Goal: Information Seeking & Learning: Learn about a topic

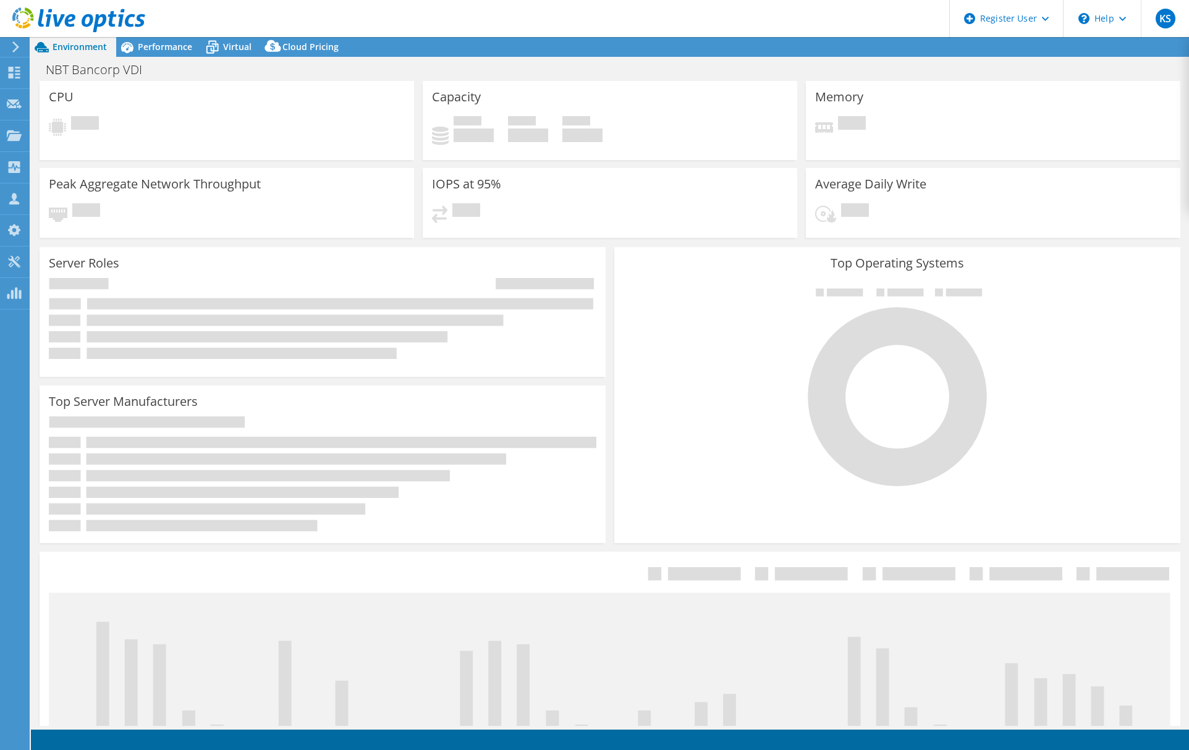
select select "USD"
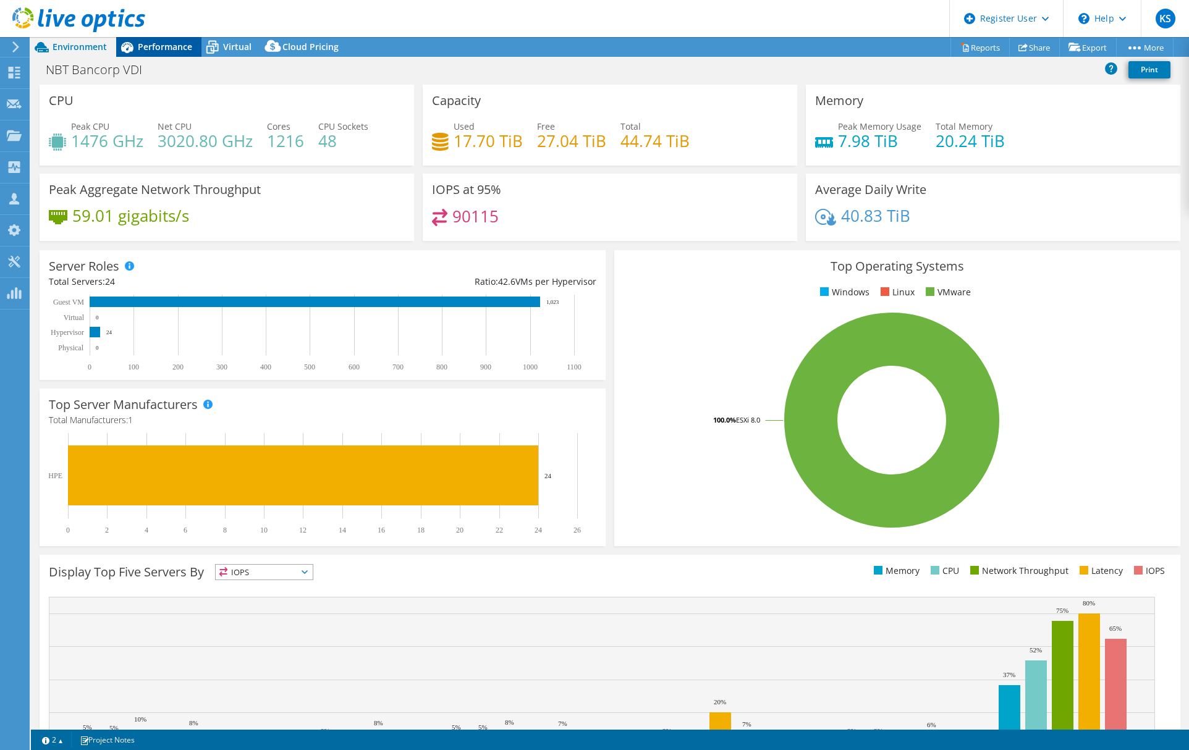
click at [164, 49] on span "Performance" at bounding box center [165, 47] width 54 height 12
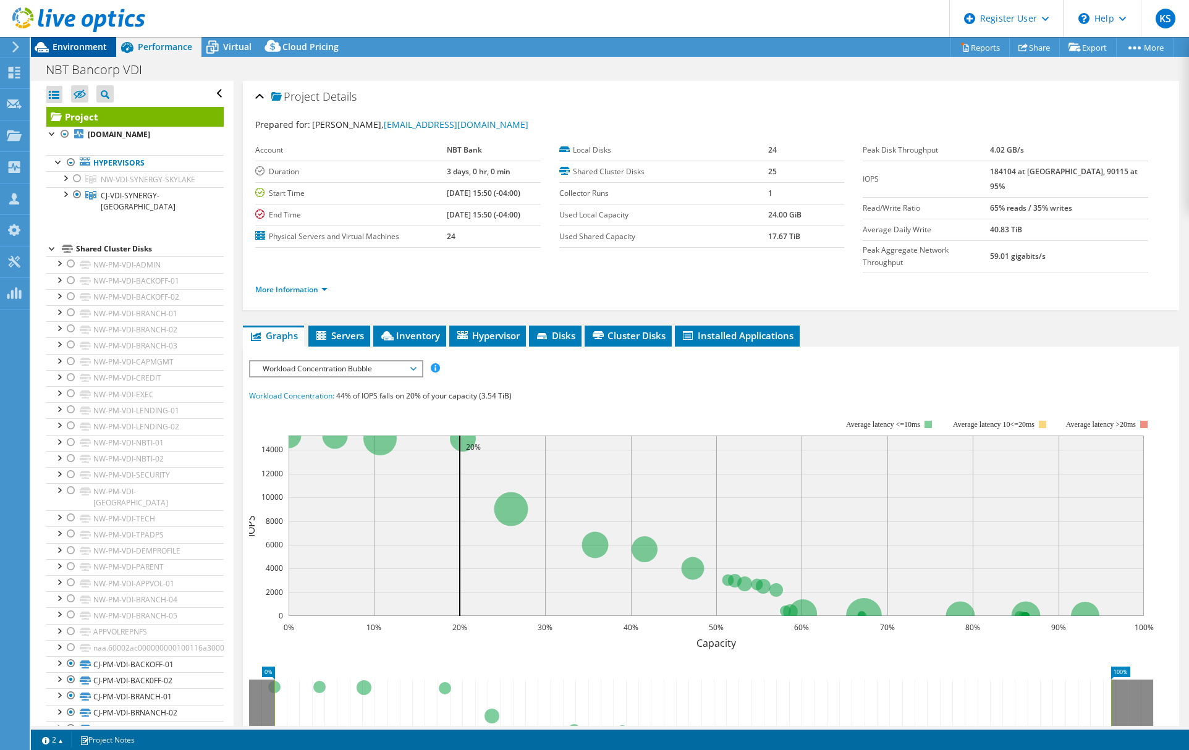
click at [92, 55] on div "Environment" at bounding box center [73, 47] width 85 height 20
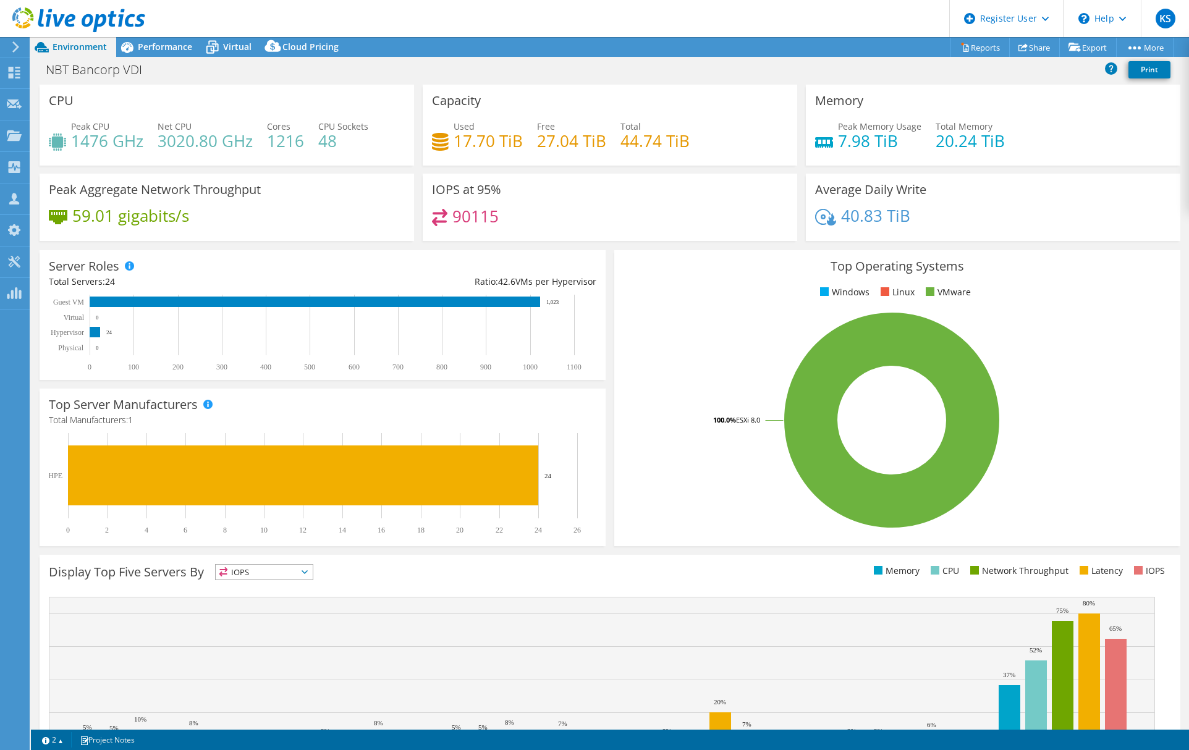
click at [760, 39] on div "Project Actions Project Actions Reports Share Export vSAN ReadyNode Sizer" at bounding box center [610, 47] width 1158 height 20
click at [179, 50] on span "Performance" at bounding box center [165, 47] width 54 height 12
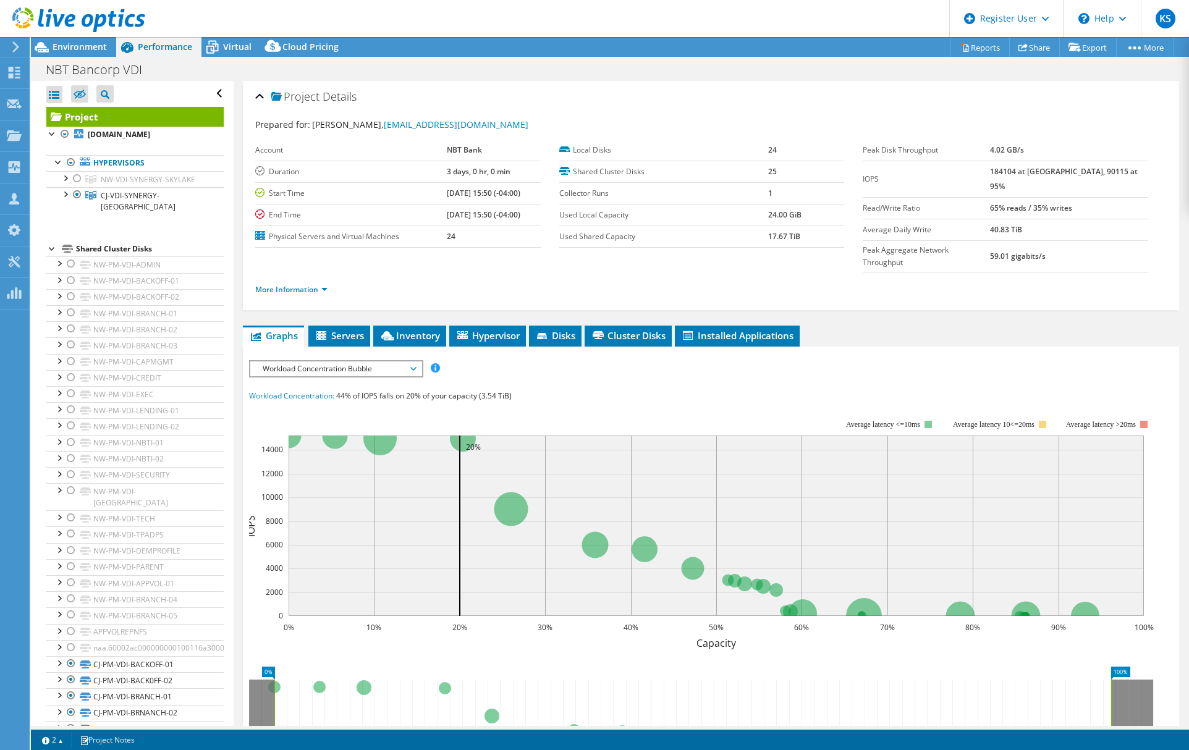
click at [358, 361] on span "Workload Concentration Bubble" at bounding box center [335, 368] width 159 height 15
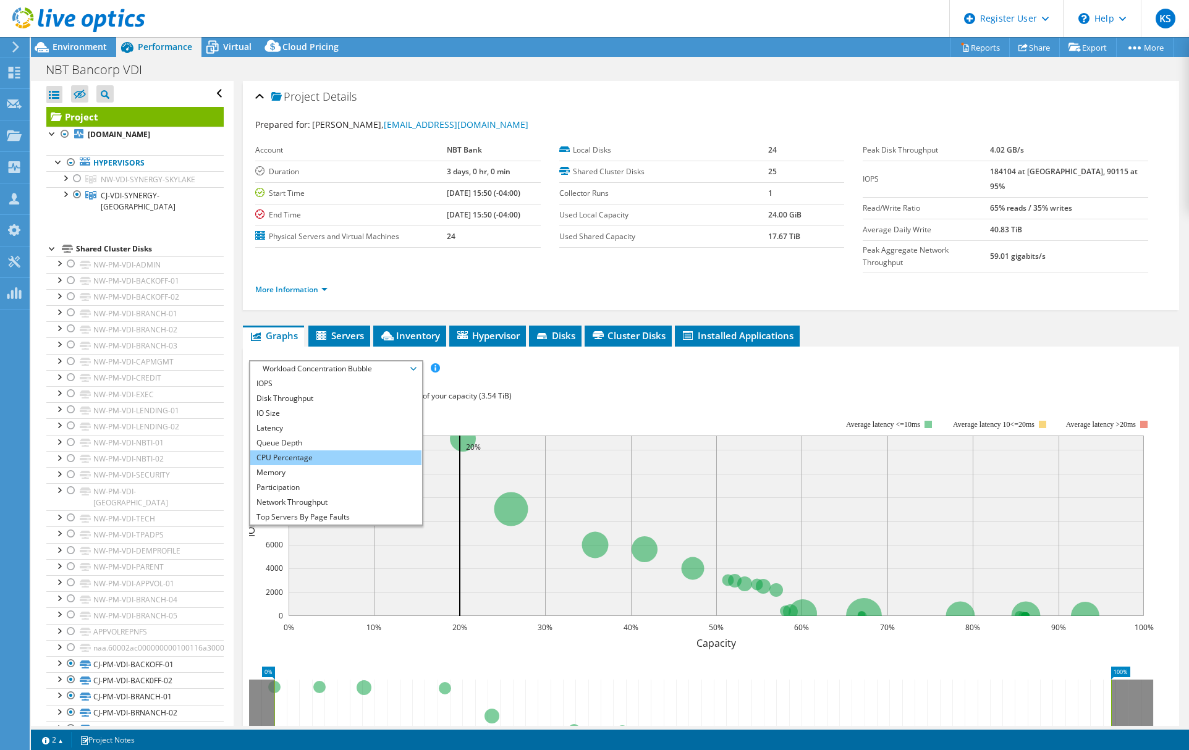
click at [311, 450] on li "CPU Percentage" at bounding box center [335, 457] width 171 height 15
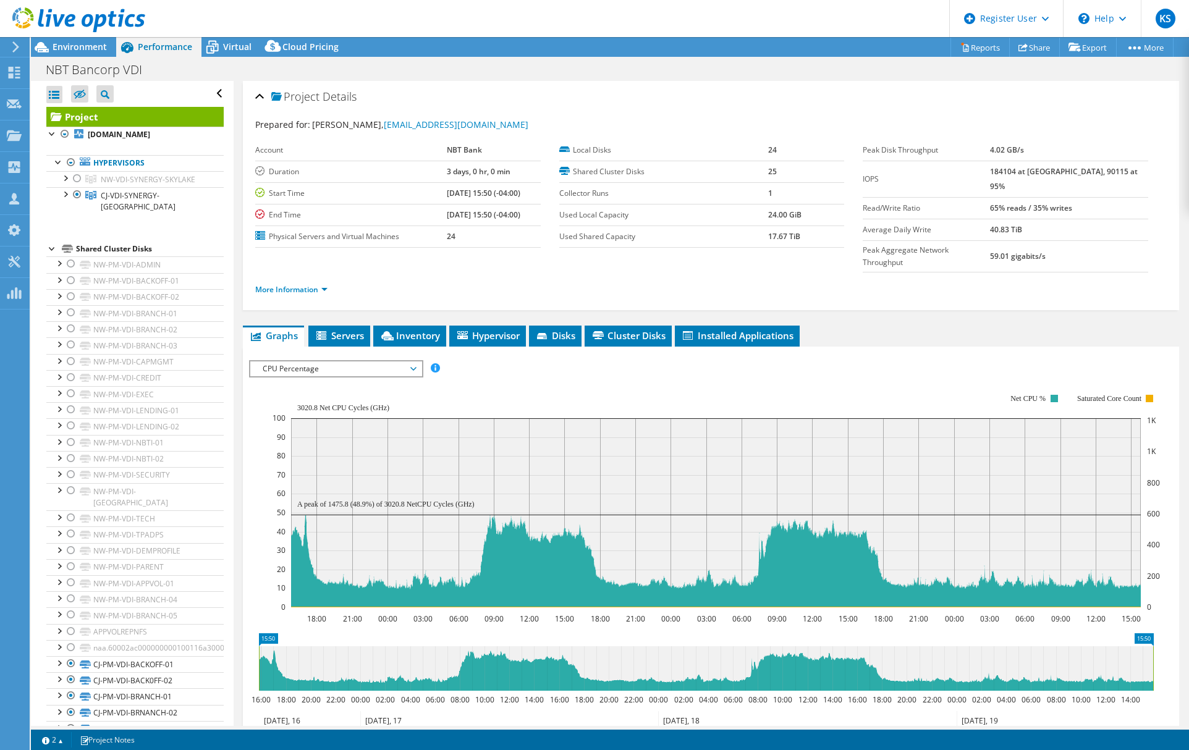
click at [339, 361] on span "CPU Percentage" at bounding box center [335, 368] width 159 height 15
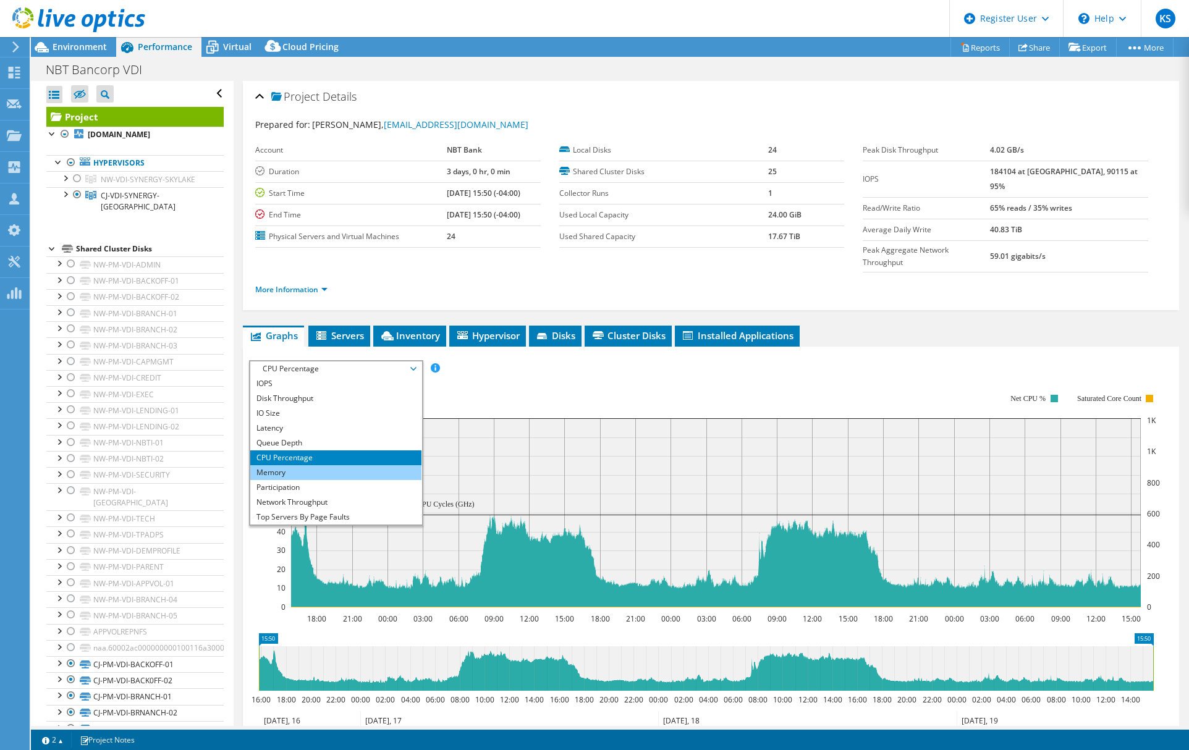
click at [314, 465] on li "Memory" at bounding box center [335, 472] width 171 height 15
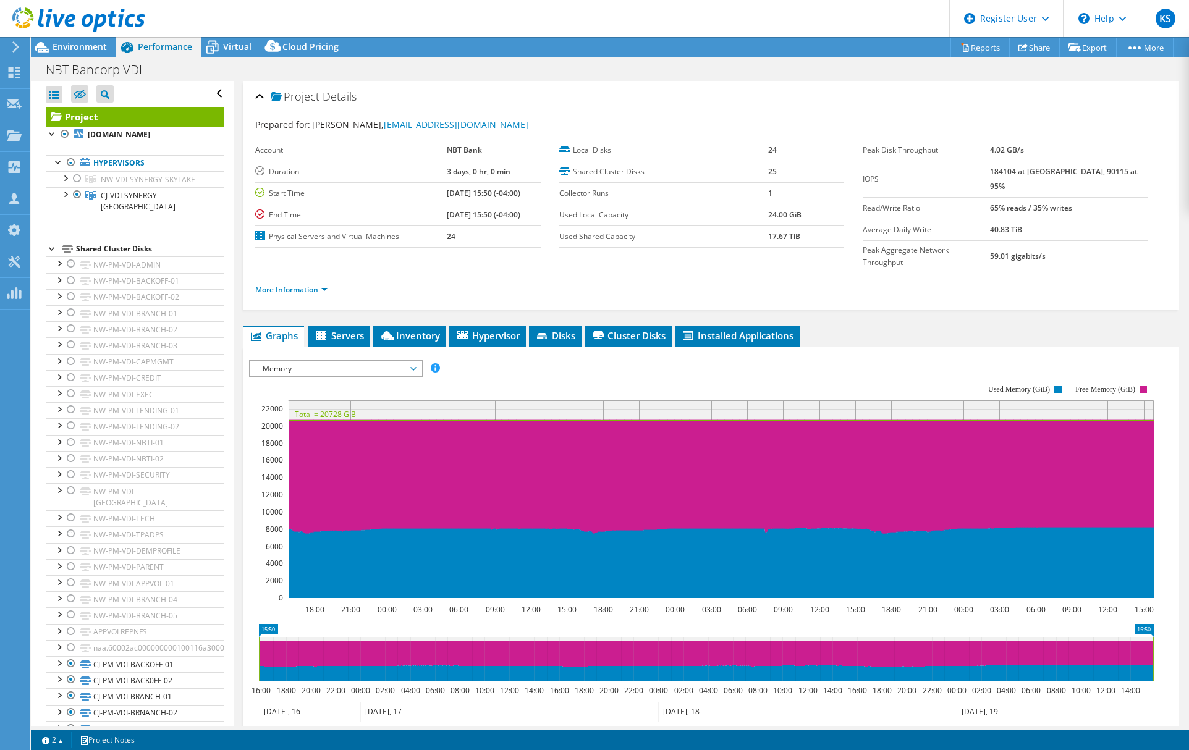
drag, startPoint x: 724, startPoint y: 53, endPoint x: 688, endPoint y: 43, distance: 37.8
click at [724, 53] on div "Project Actions Project Actions Reports Share Export vSAN ReadyNode Sizer" at bounding box center [610, 47] width 1158 height 20
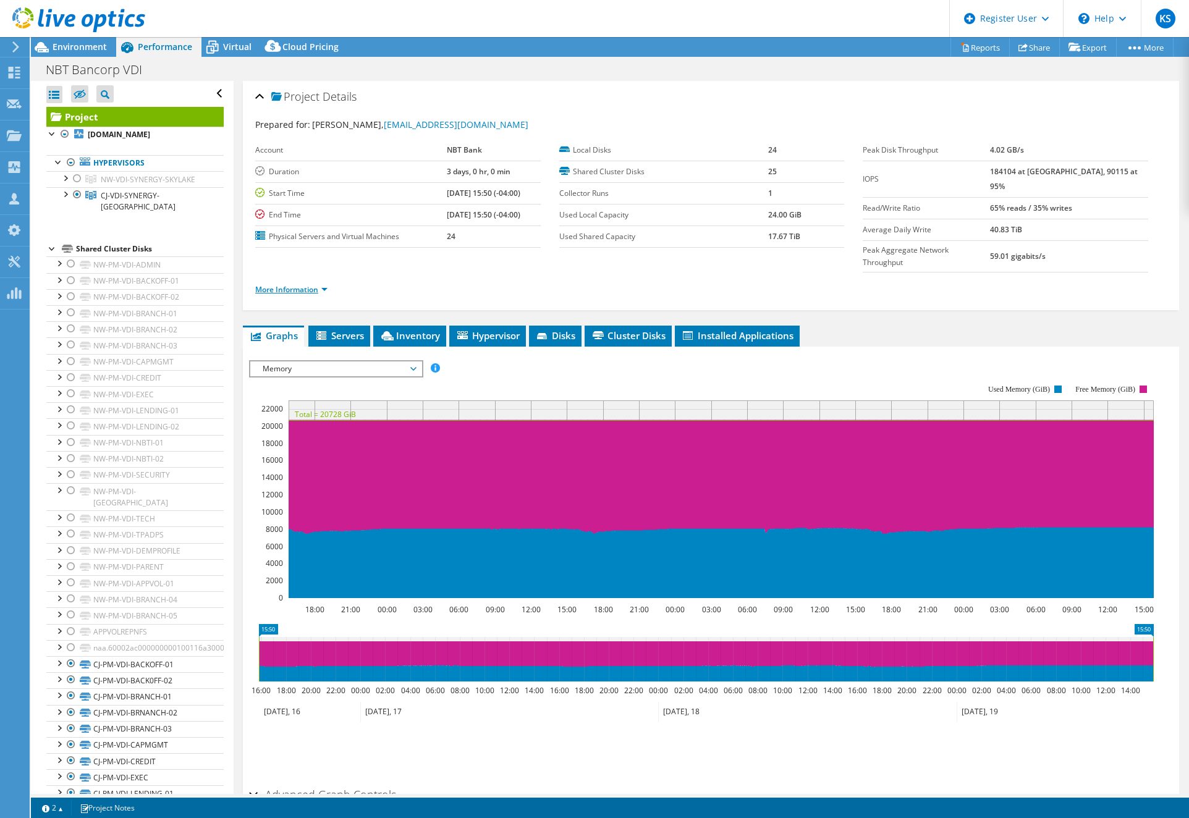
click at [323, 284] on link "More Information" at bounding box center [291, 289] width 72 height 11
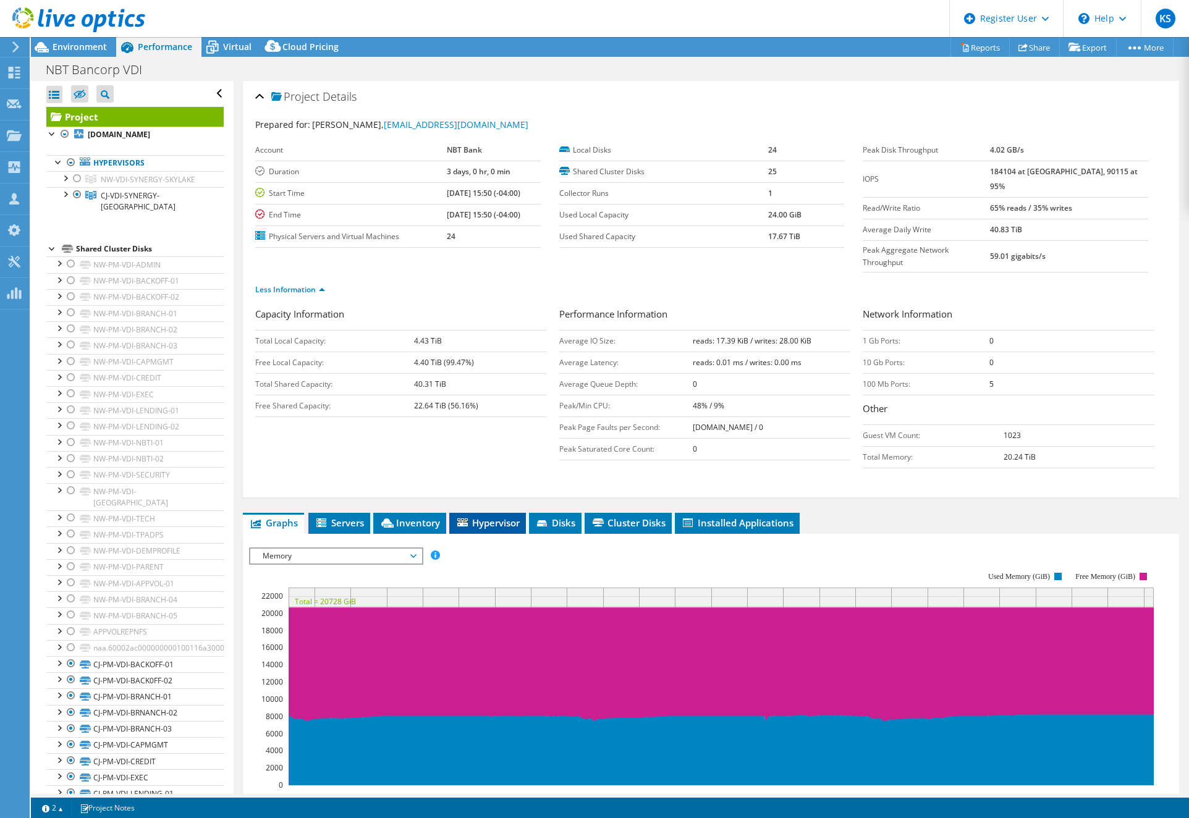
click at [494, 516] on span "Hypervisor" at bounding box center [487, 522] width 64 height 12
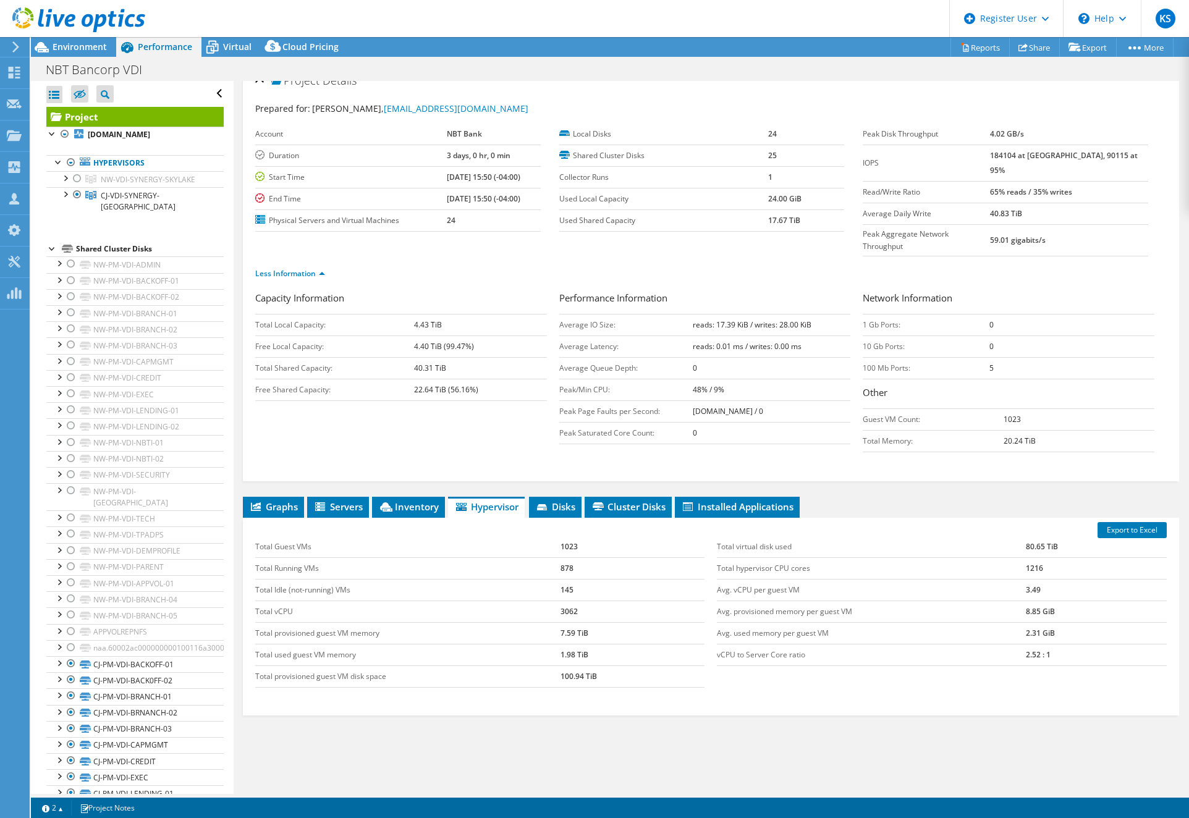
scroll to position [22, 0]
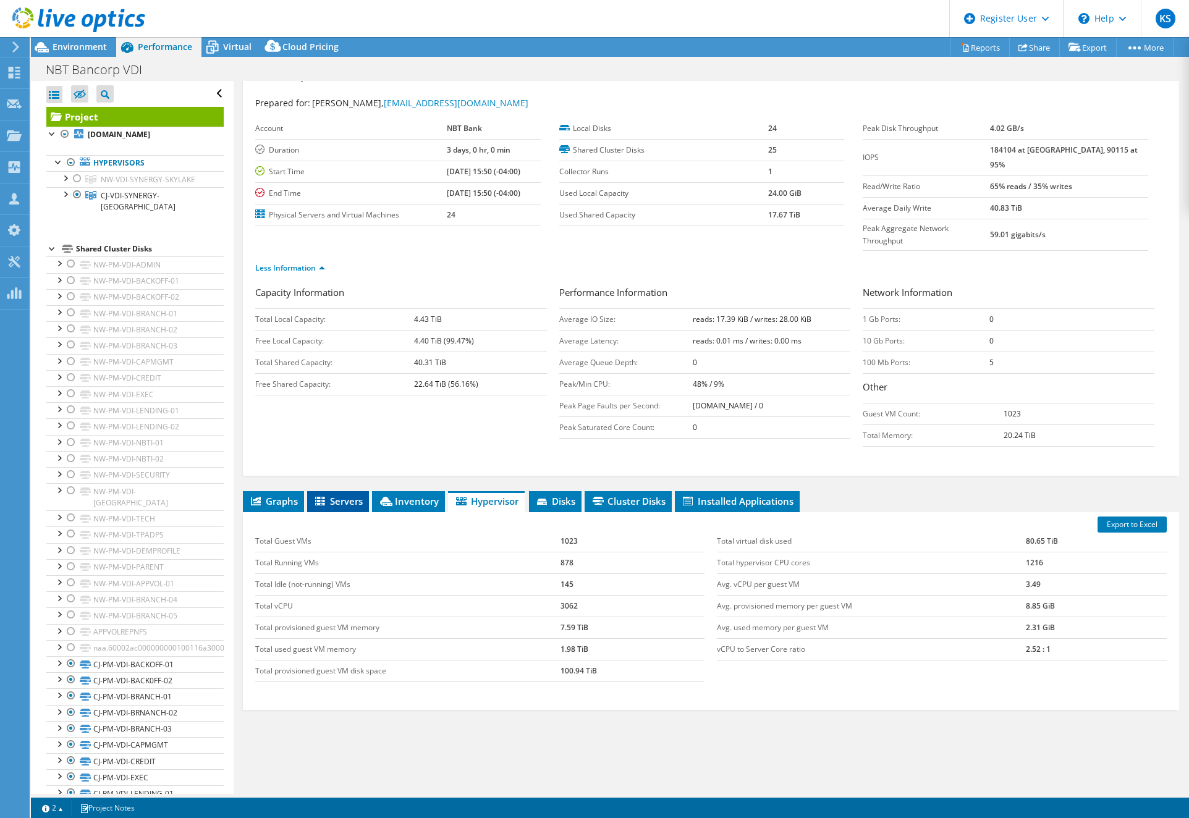
click at [340, 495] on span "Servers" at bounding box center [337, 501] width 49 height 12
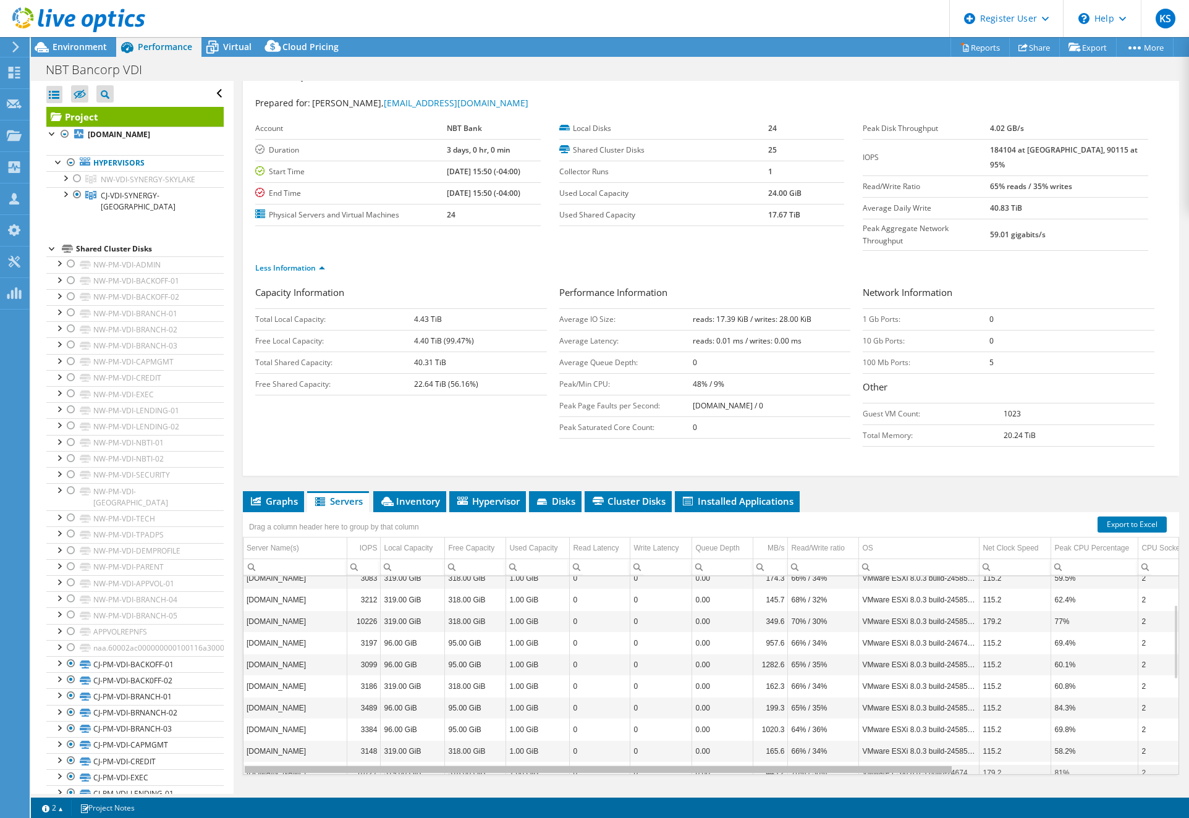
scroll to position [0, 282]
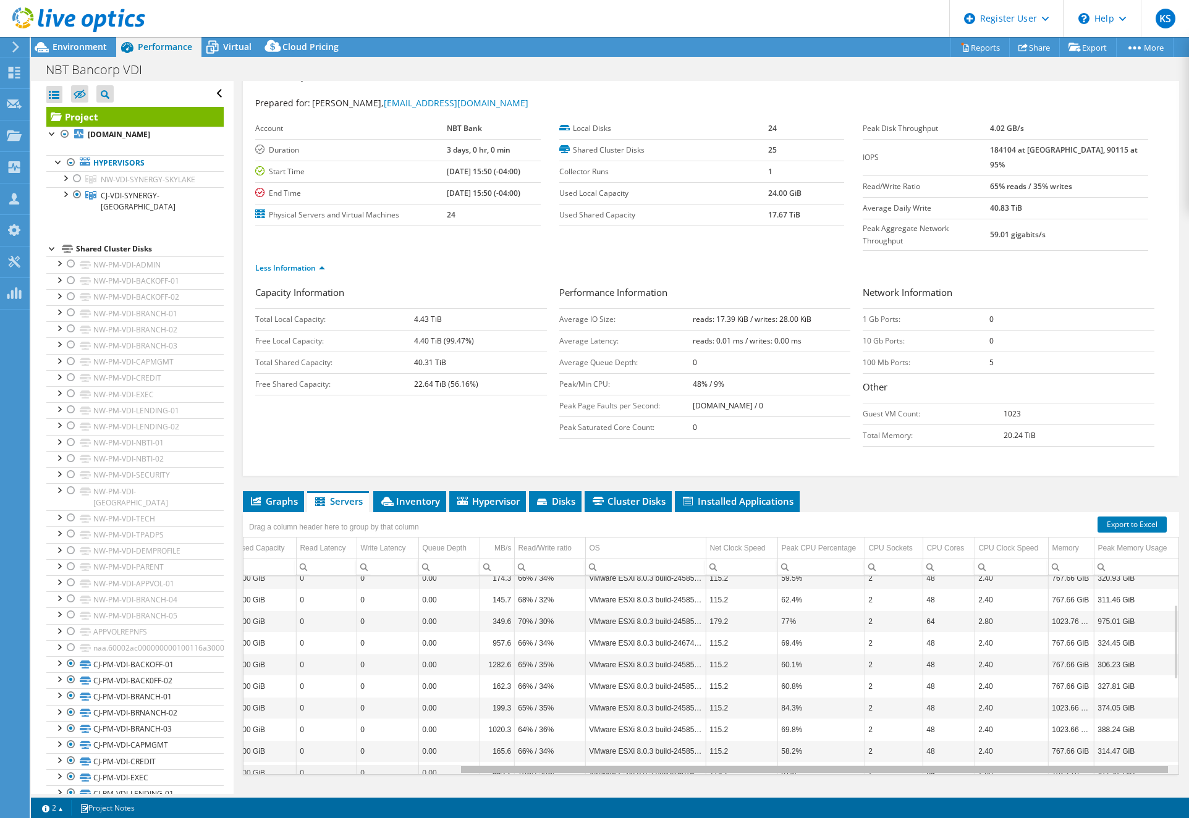
drag, startPoint x: 603, startPoint y: 743, endPoint x: 1017, endPoint y: 625, distance: 430.2
click at [872, 733] on body "KS Dell User [PERSON_NAME] [PERSON_NAME][EMAIL_ADDRESS][PERSON_NAME][DOMAIN_NAM…" at bounding box center [594, 409] width 1189 height 818
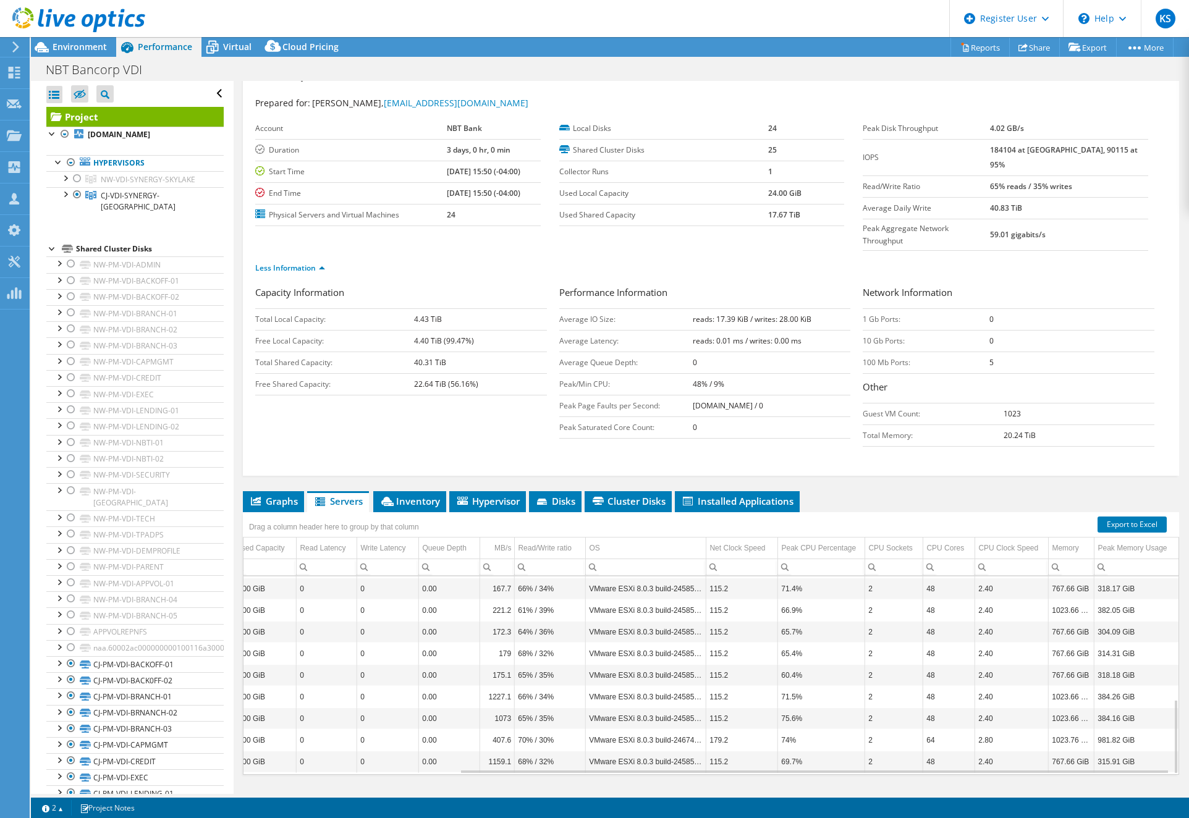
drag, startPoint x: 939, startPoint y: 746, endPoint x: 914, endPoint y: 746, distance: 24.7
click at [914, 746] on div "Drag a column header here to group by that column Server Name(s) IOPS Local Cap…" at bounding box center [711, 643] width 936 height 263
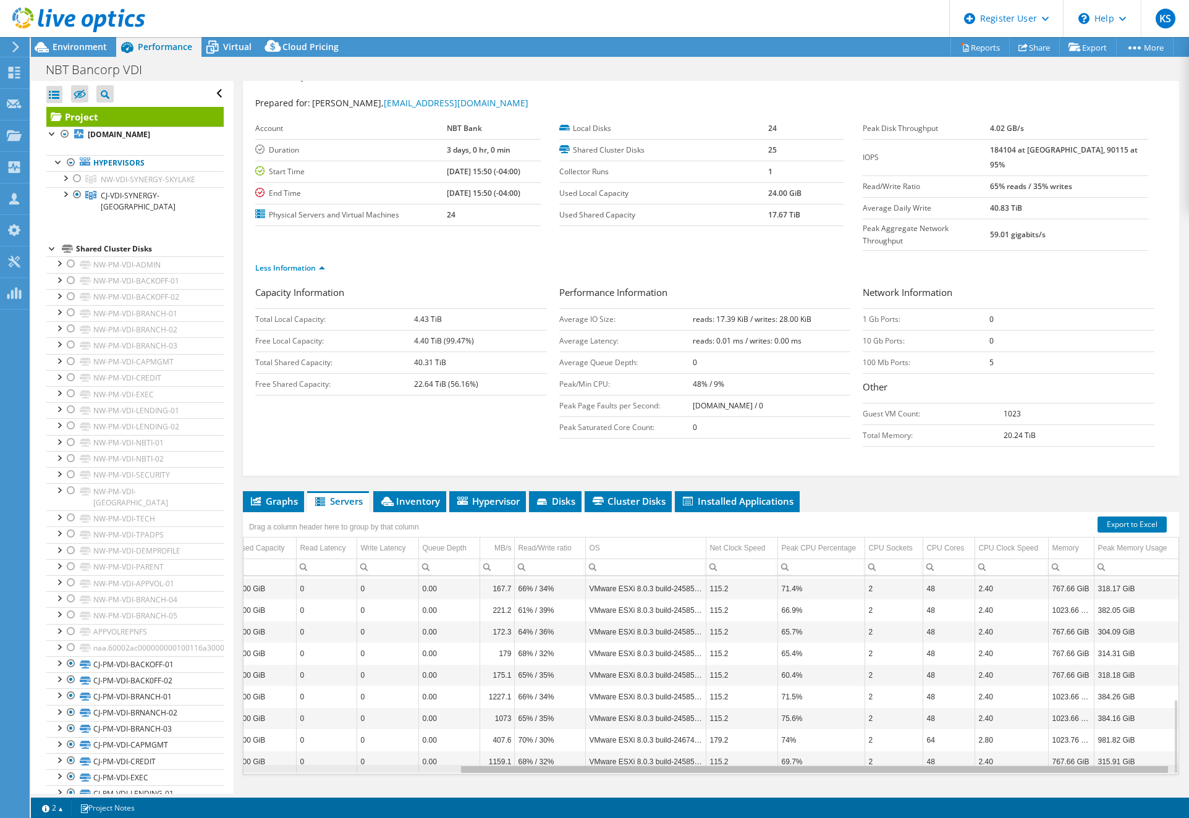
drag, startPoint x: 928, startPoint y: 738, endPoint x: 1066, endPoint y: 733, distance: 137.9
click at [1123, 743] on body "KS Dell User [PERSON_NAME] [PERSON_NAME][EMAIL_ADDRESS][PERSON_NAME][DOMAIN_NAM…" at bounding box center [594, 409] width 1189 height 818
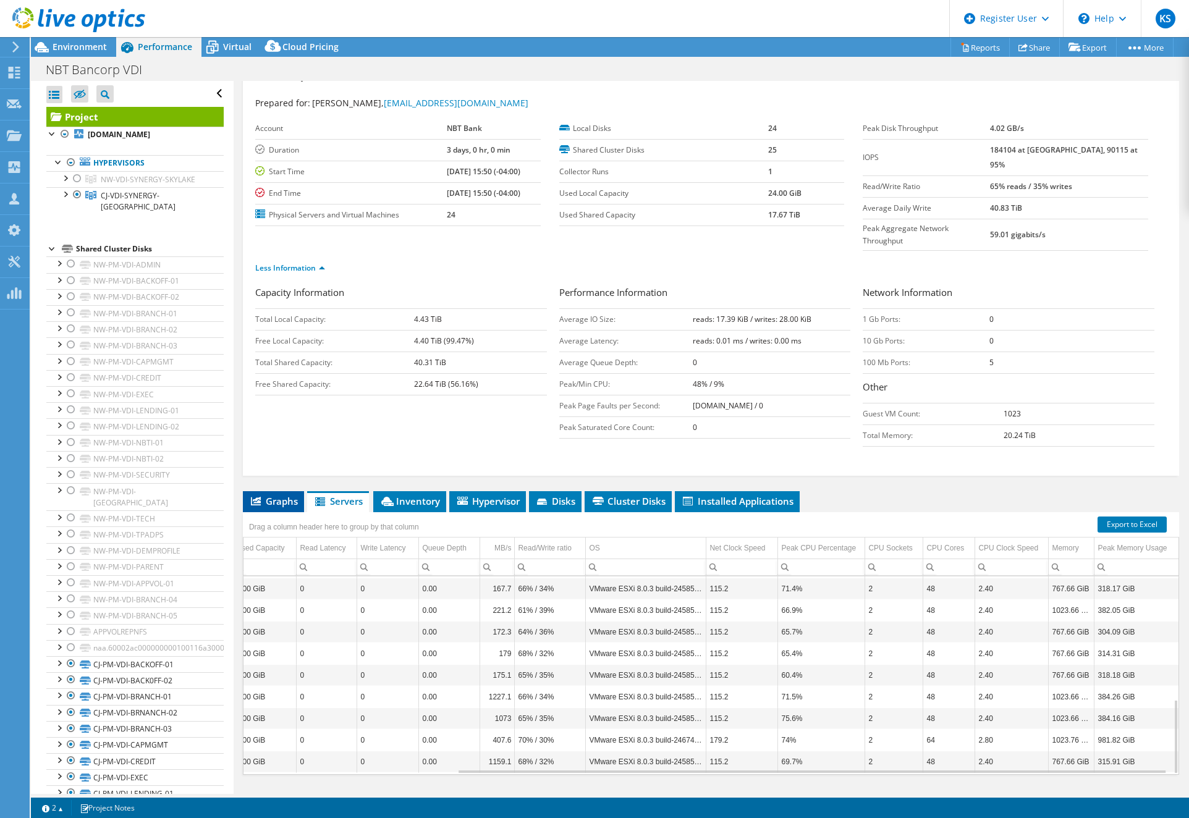
click at [275, 491] on li "Graphs" at bounding box center [273, 501] width 61 height 21
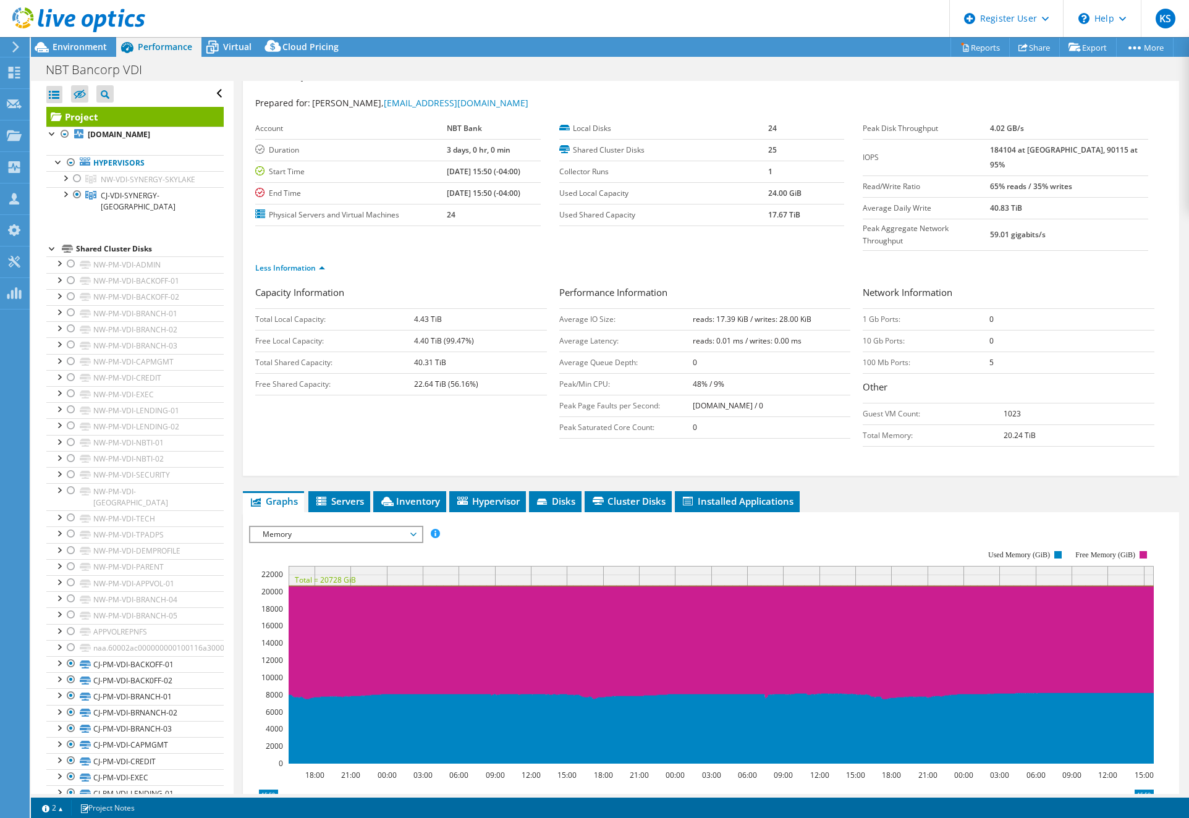
click at [352, 527] on span "Memory" at bounding box center [335, 534] width 159 height 15
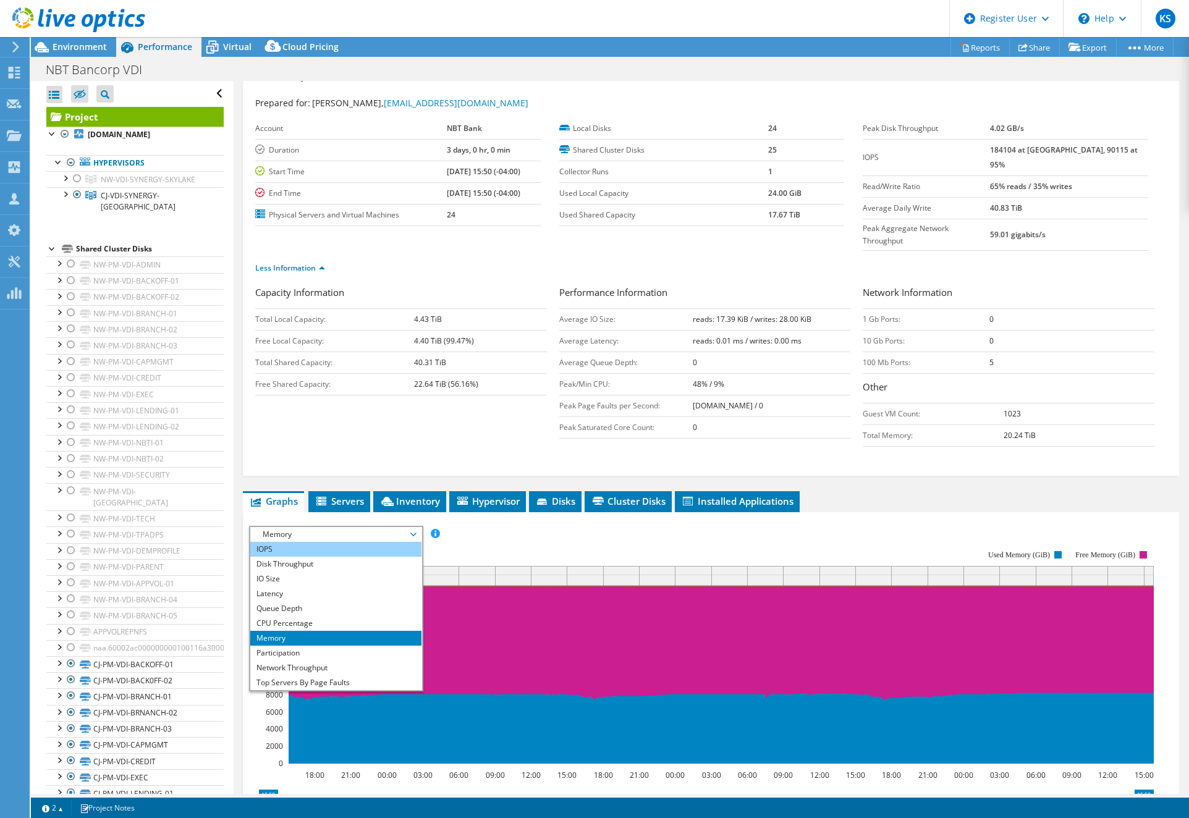
click at [343, 542] on li "IOPS" at bounding box center [335, 549] width 171 height 15
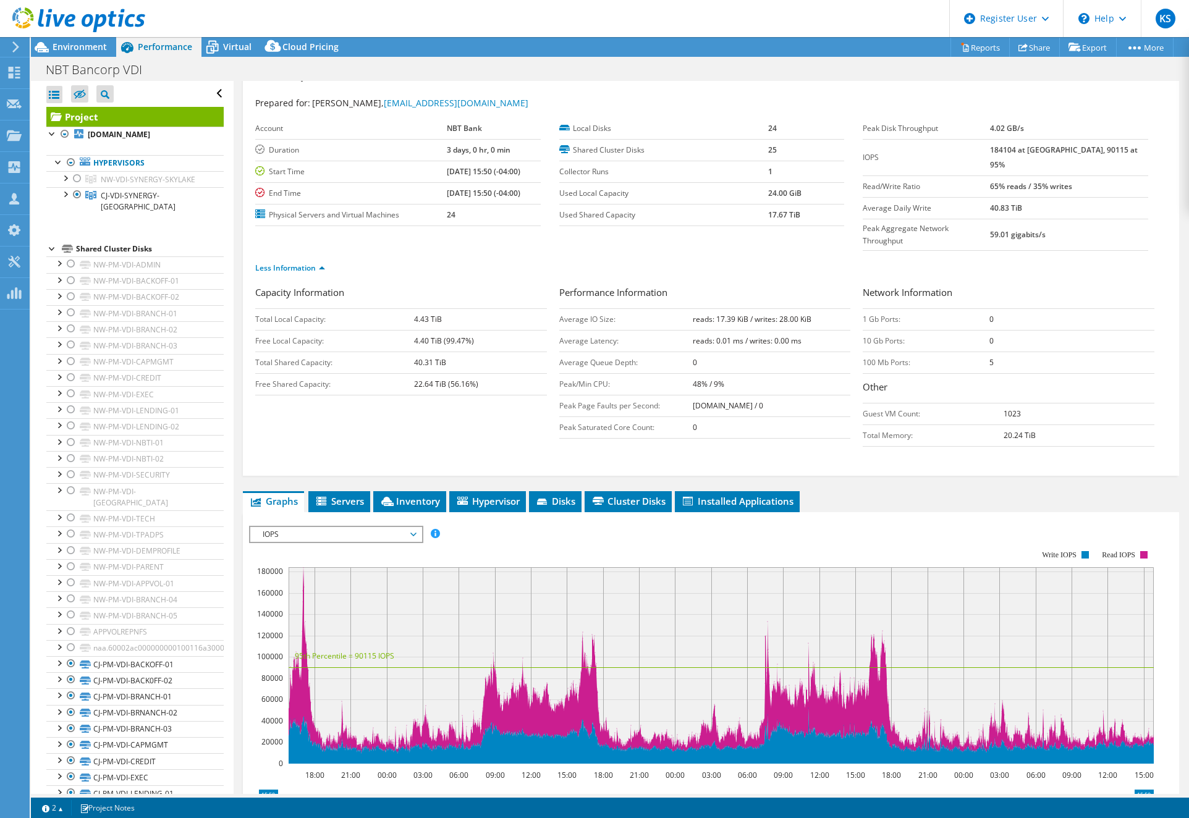
click at [348, 527] on span "IOPS" at bounding box center [335, 534] width 159 height 15
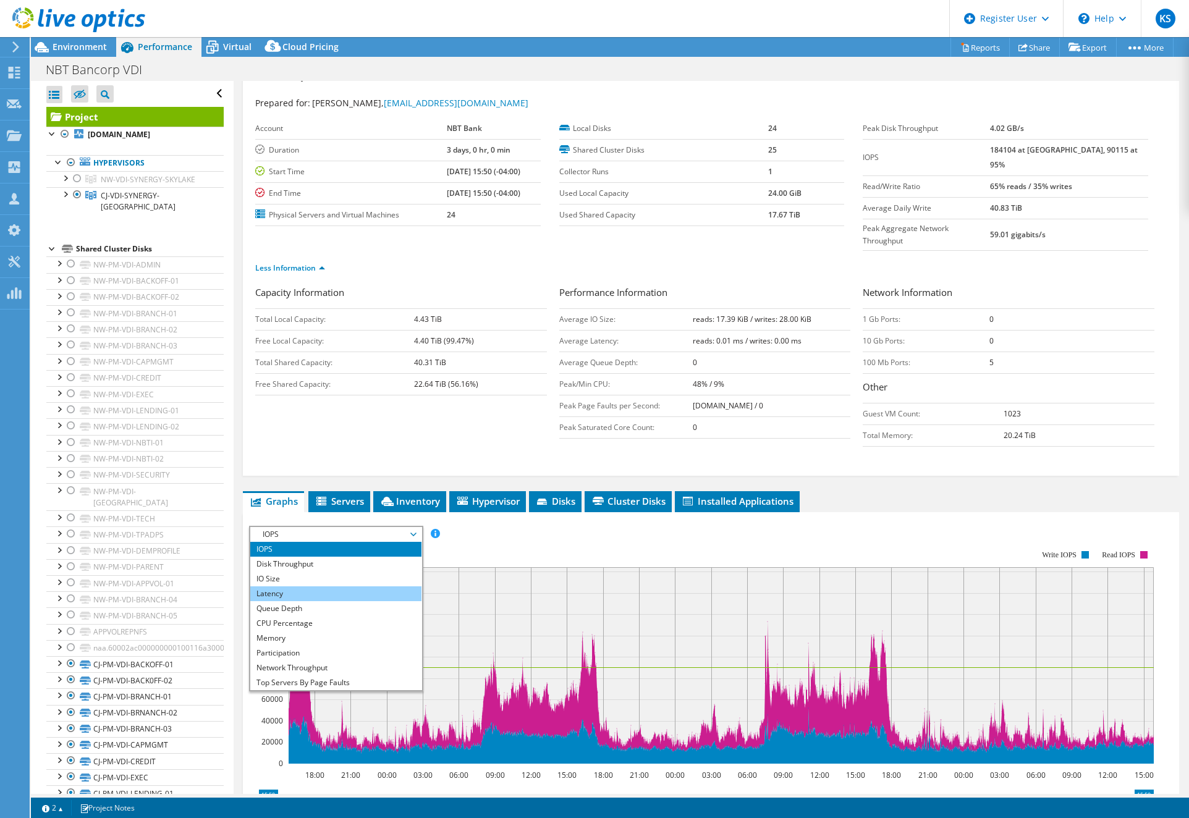
click at [318, 586] on li "Latency" at bounding box center [335, 593] width 171 height 15
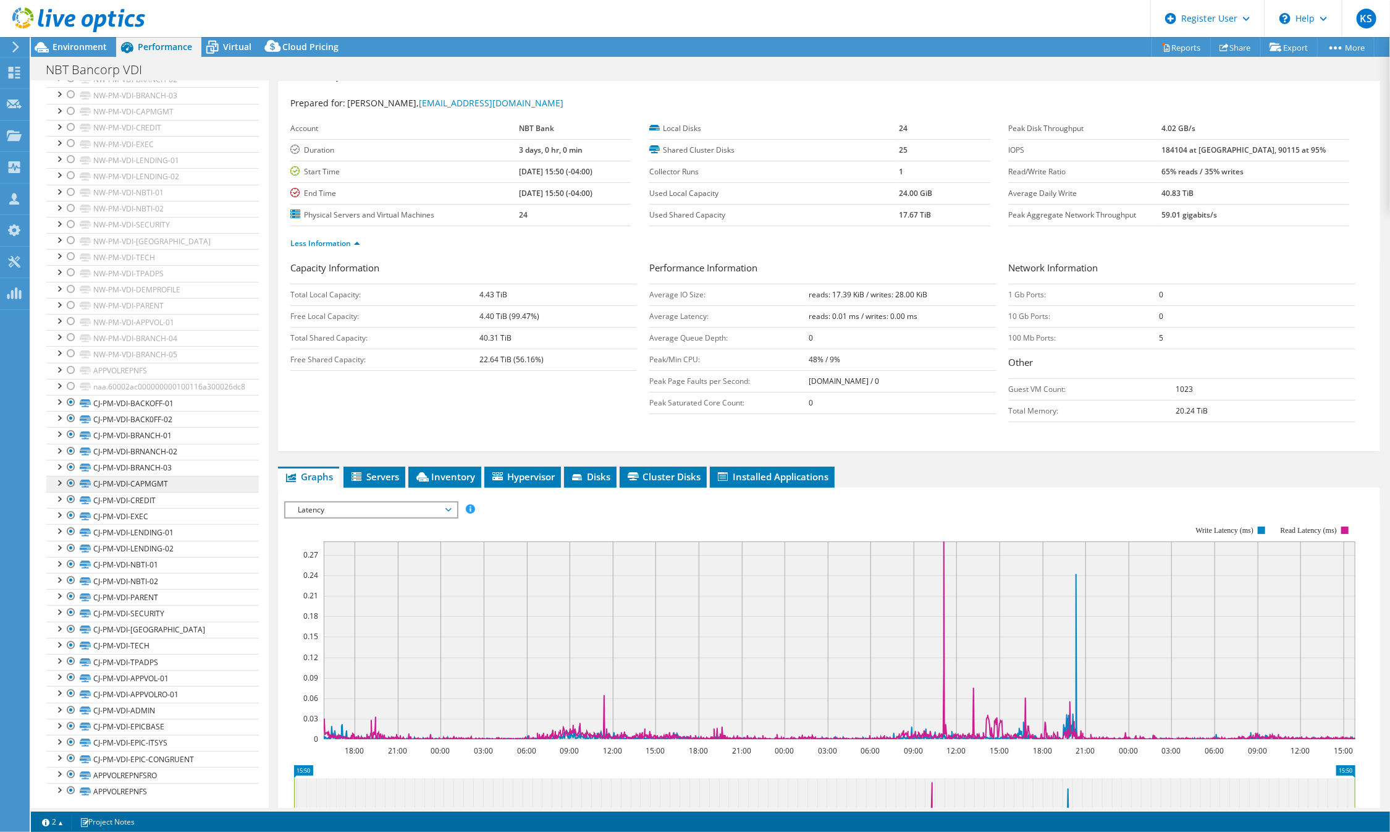
scroll to position [0, 0]
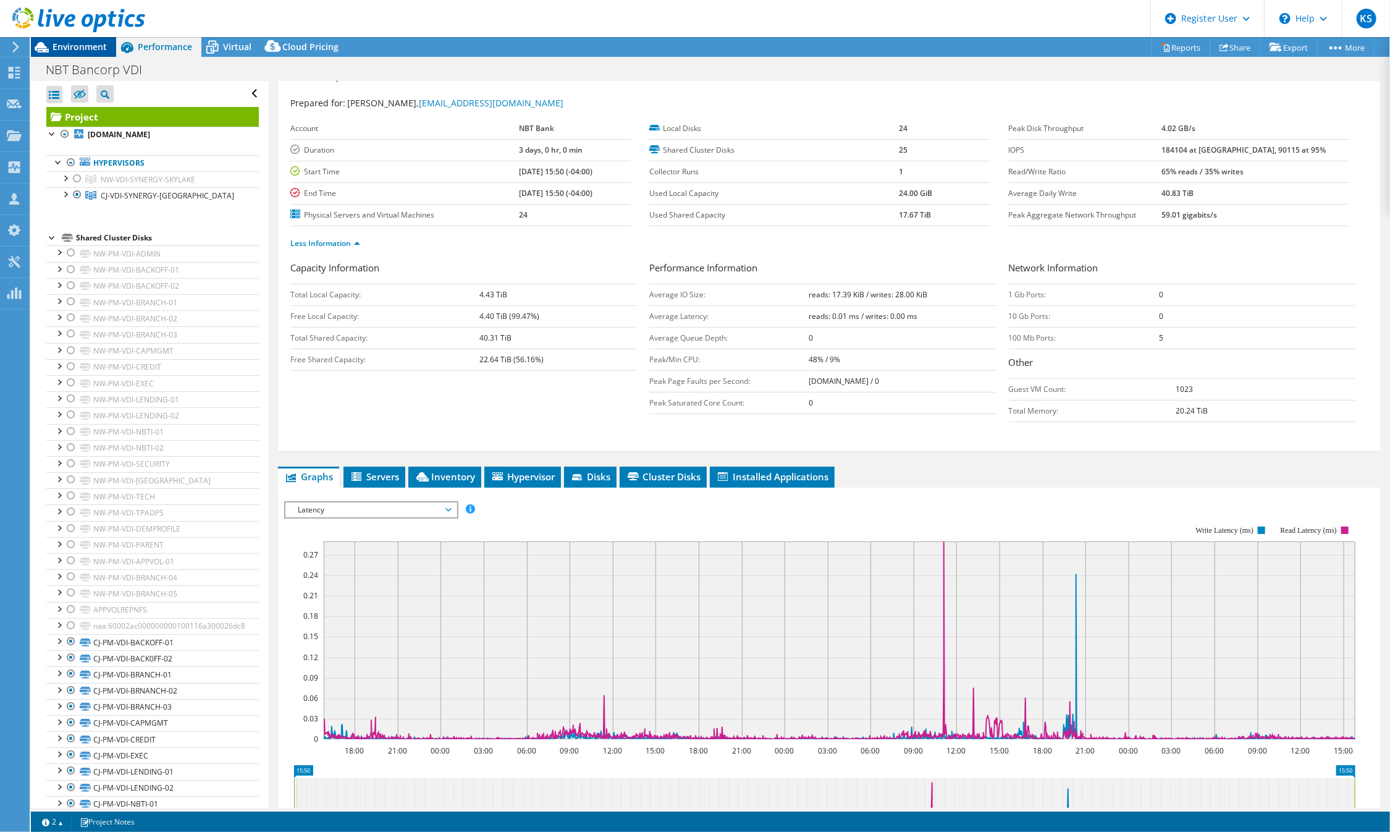
click at [84, 48] on span "Environment" at bounding box center [80, 47] width 54 height 12
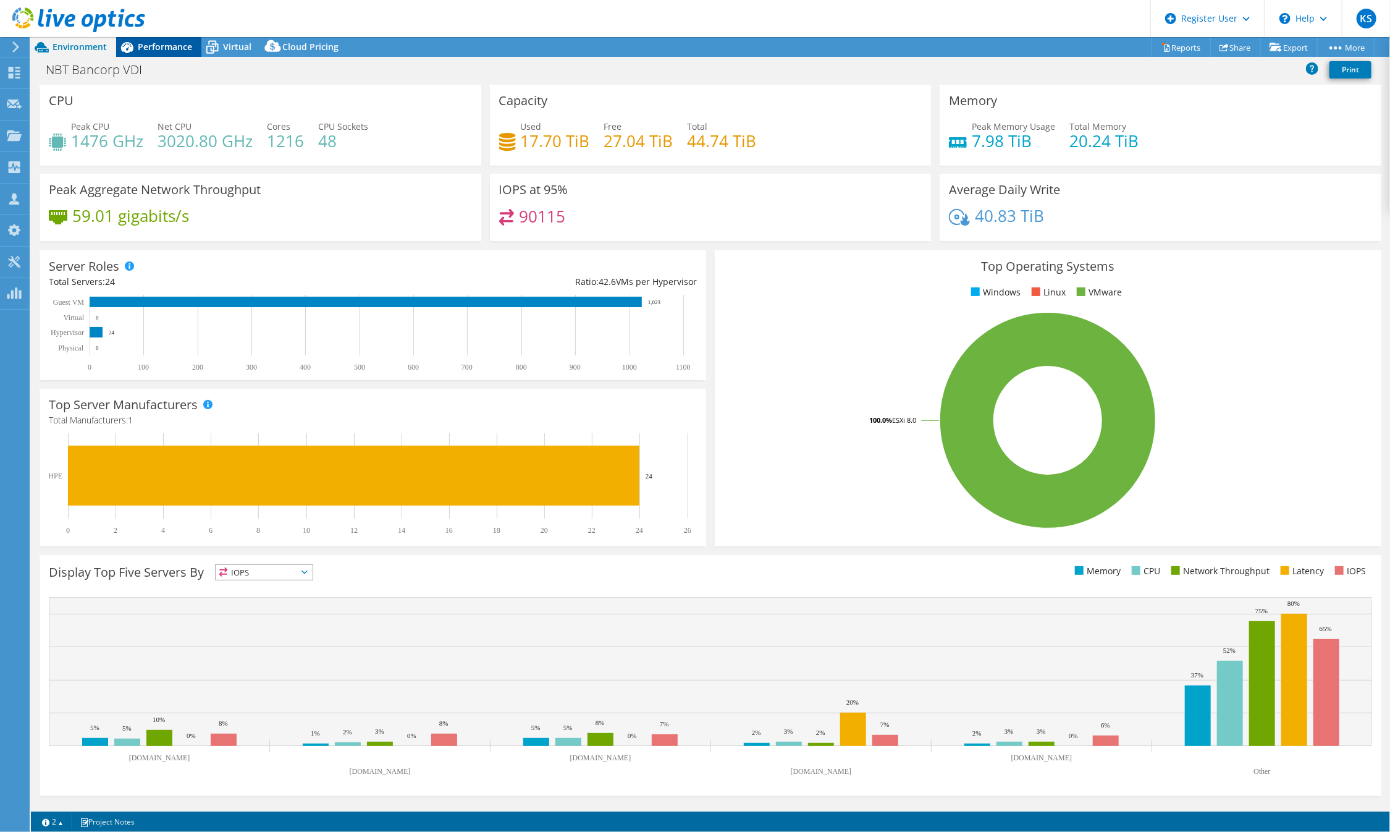
click at [167, 54] on div "Performance" at bounding box center [158, 47] width 85 height 20
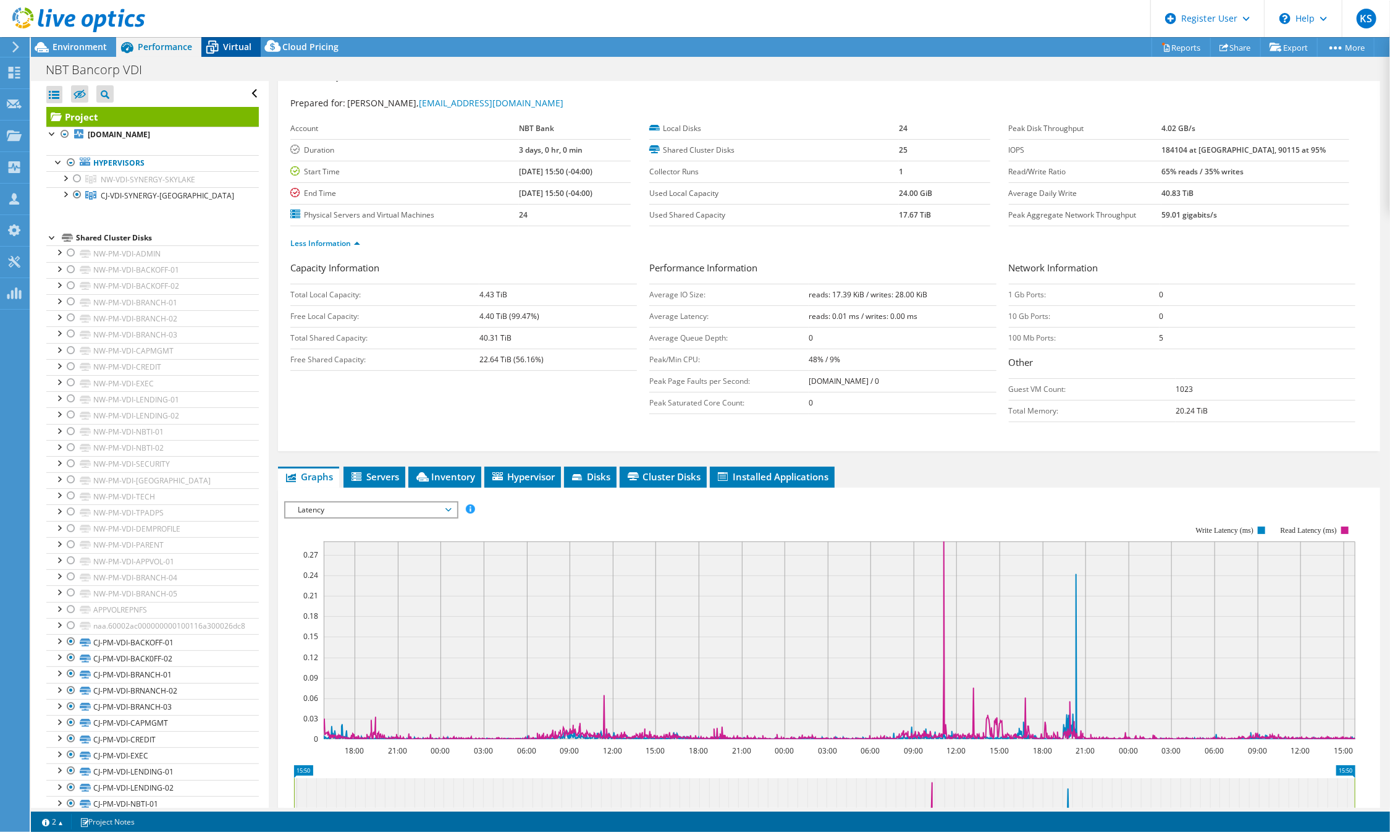
click at [226, 51] on span "Virtual" at bounding box center [237, 47] width 28 height 12
